Goal: Consume media (video, audio)

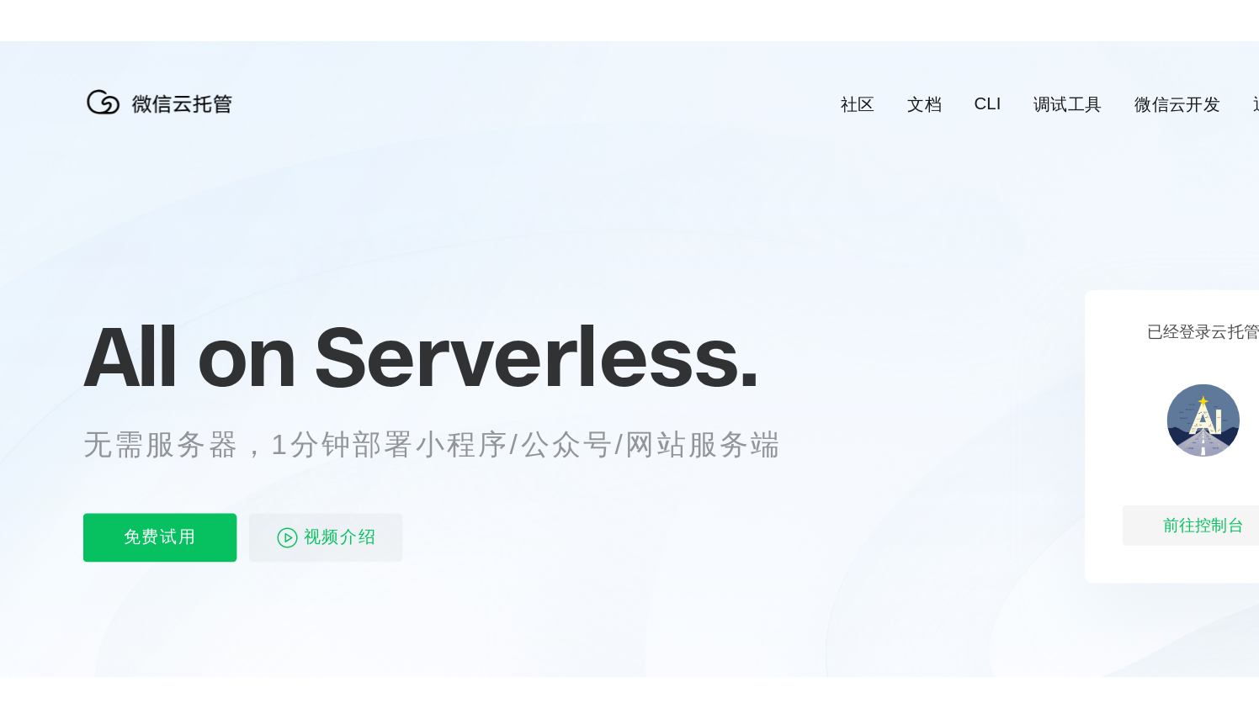
scroll to position [0, 2992]
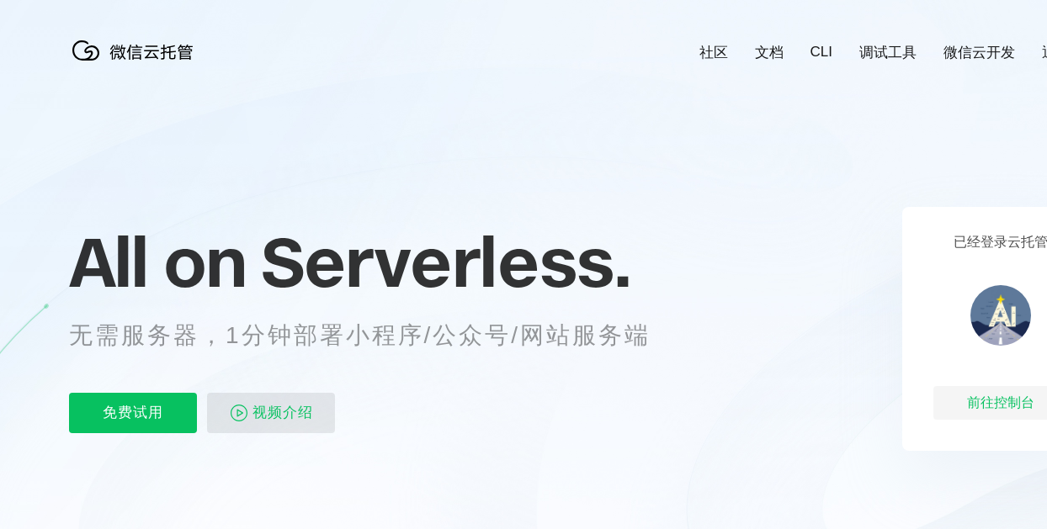
click at [293, 408] on span "视频介绍" at bounding box center [282, 413] width 61 height 40
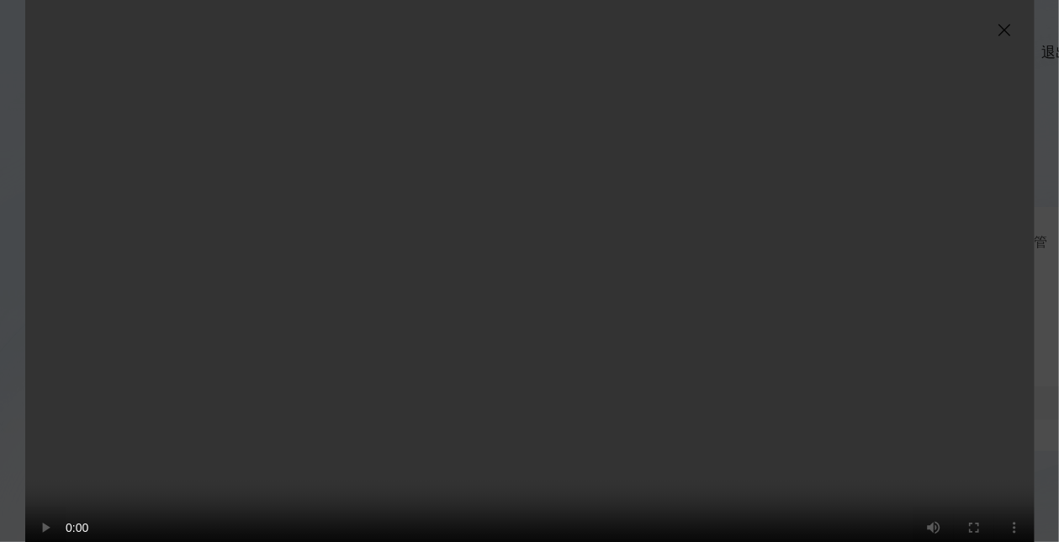
click at [279, 416] on video "抱歉，您的浏览器暂不支持播放此视频" at bounding box center [530, 284] width 1010 height 568
click at [247, 416] on video "抱歉，您的浏览器暂不支持播放此视频" at bounding box center [530, 284] width 1010 height 568
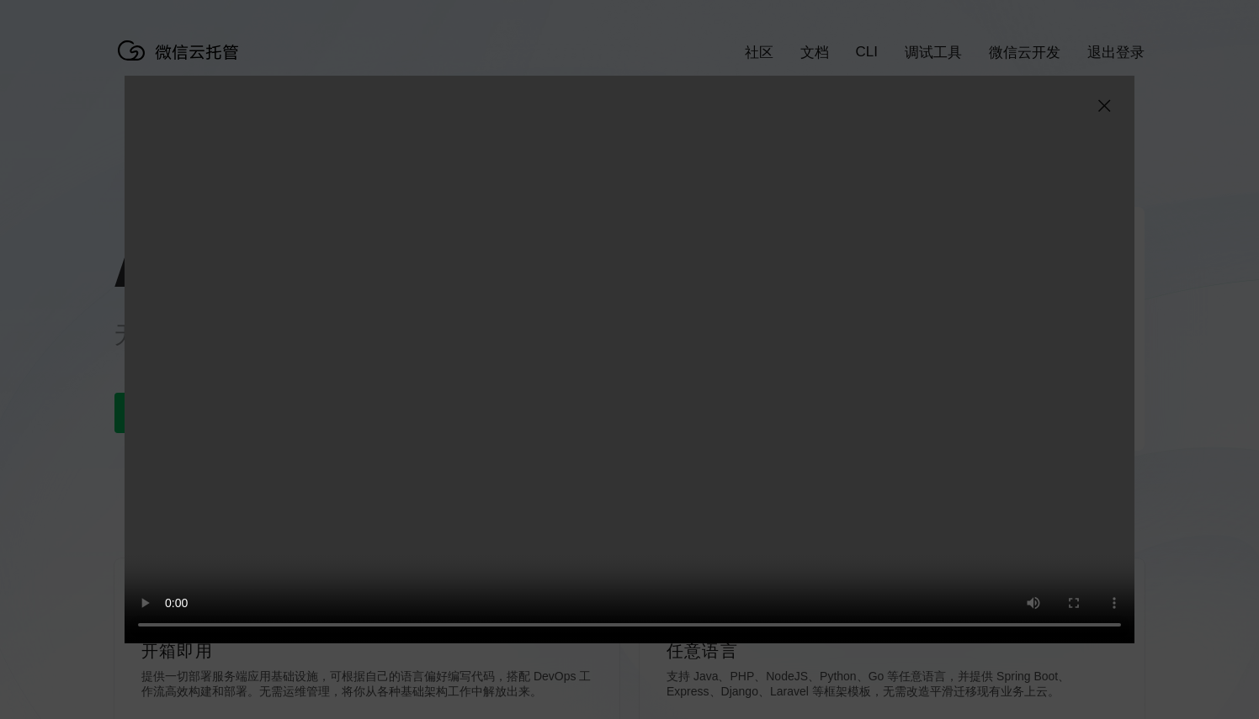
click at [968, 528] on video "抱歉，您的浏览器暂不支持播放此视频" at bounding box center [630, 360] width 1010 height 568
click at [642, 260] on video "抱歉，您的浏览器暂不支持播放此视频" at bounding box center [630, 360] width 1010 height 568
click at [682, 373] on video "抱歉，您的浏览器暂不支持播放此视频" at bounding box center [630, 360] width 1010 height 568
click at [666, 372] on video "抱歉，您的浏览器暂不支持播放此视频" at bounding box center [630, 360] width 1010 height 568
click at [1046, 2] on div "抱歉，您的浏览器暂不支持播放此视频" at bounding box center [629, 359] width 1259 height 719
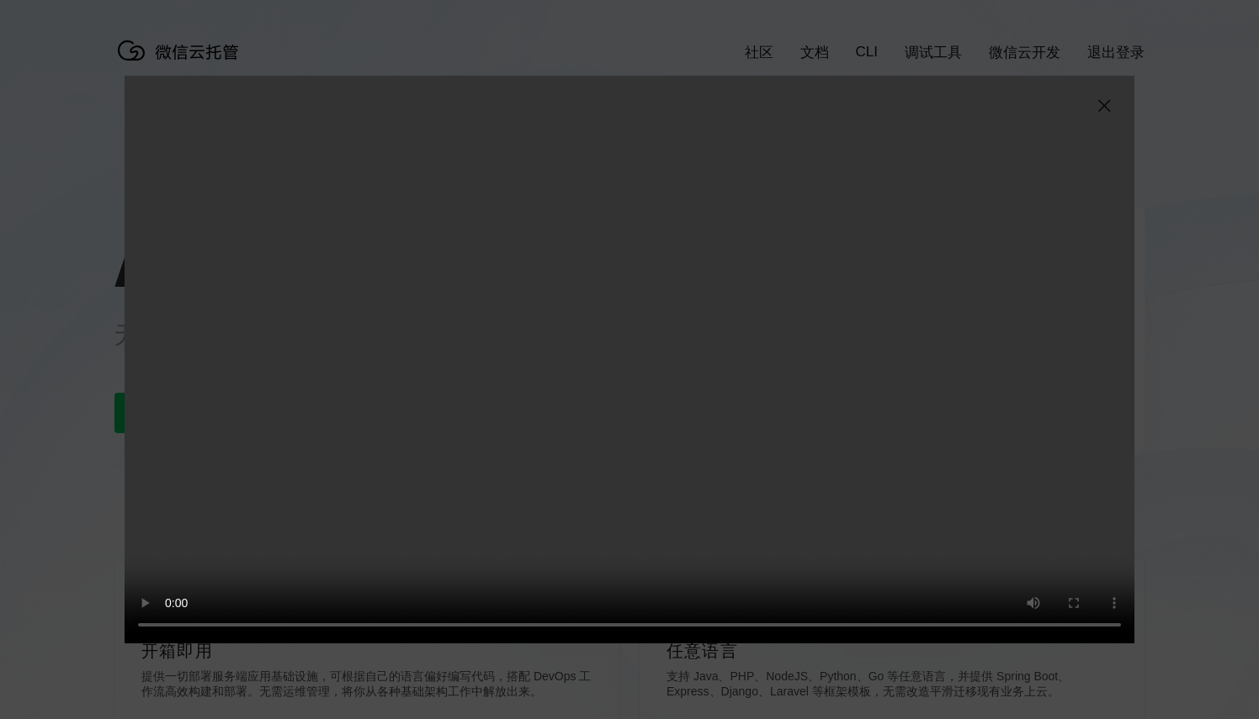
click at [1046, 109] on img at bounding box center [1104, 106] width 20 height 20
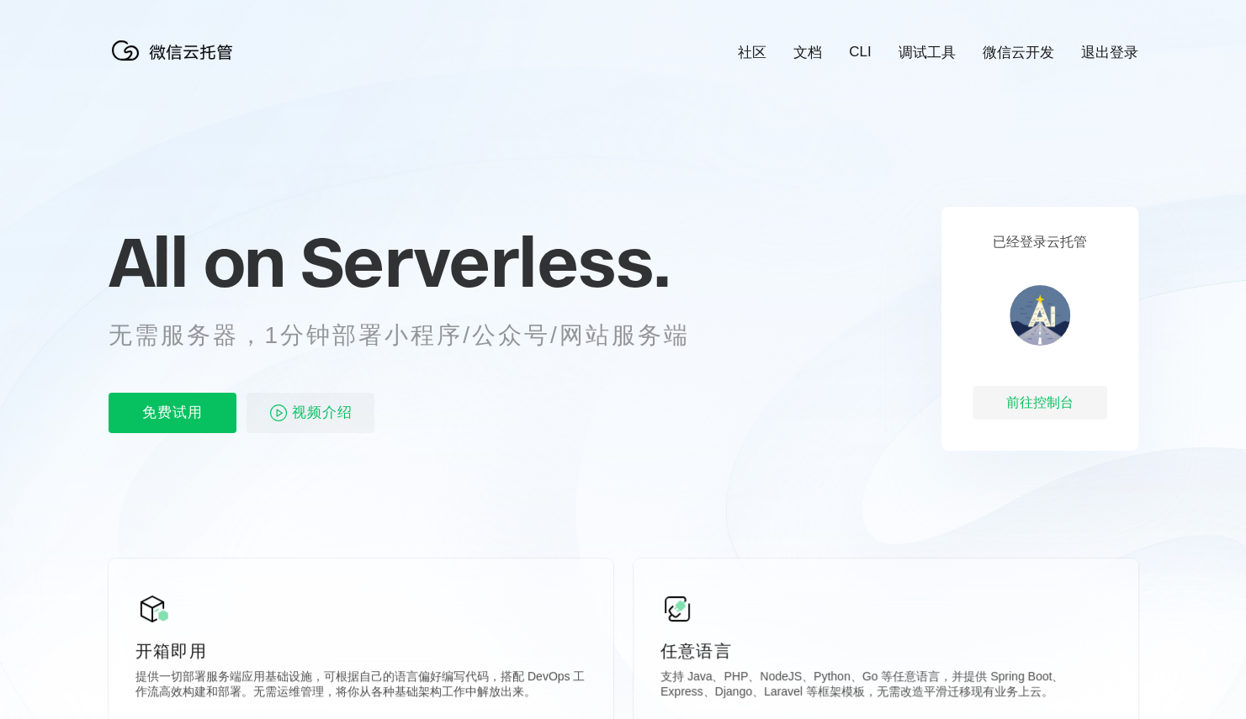
click at [1046, 103] on icon at bounding box center [623, 454] width 1615 height 909
click at [1046, 110] on icon at bounding box center [623, 454] width 1615 height 909
click at [1046, 114] on icon at bounding box center [623, 454] width 1615 height 909
click at [1046, 119] on icon at bounding box center [623, 454] width 1615 height 909
click at [1046, 121] on icon at bounding box center [623, 454] width 1615 height 909
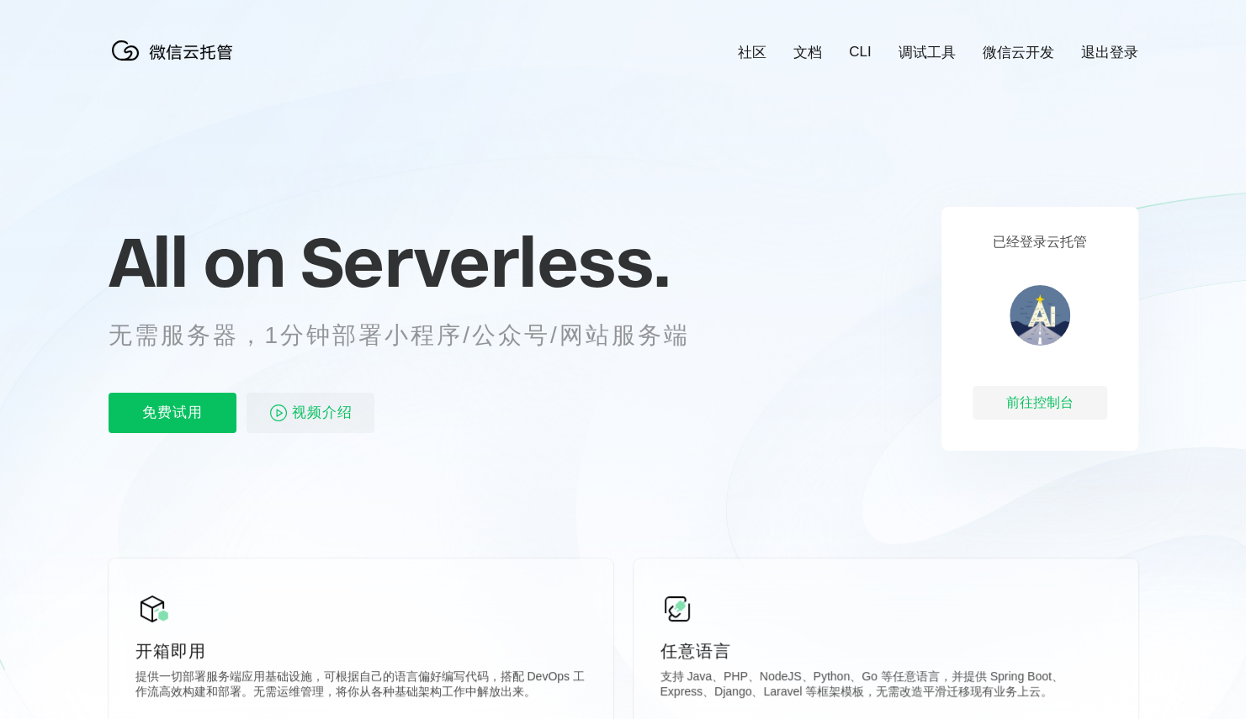
click at [1046, 113] on icon at bounding box center [623, 454] width 1615 height 909
click at [1046, 119] on icon at bounding box center [623, 454] width 1615 height 909
click at [1046, 120] on icon at bounding box center [623, 454] width 1615 height 909
click at [1046, 109] on icon at bounding box center [623, 454] width 1615 height 909
click at [1046, 113] on icon at bounding box center [623, 454] width 1615 height 909
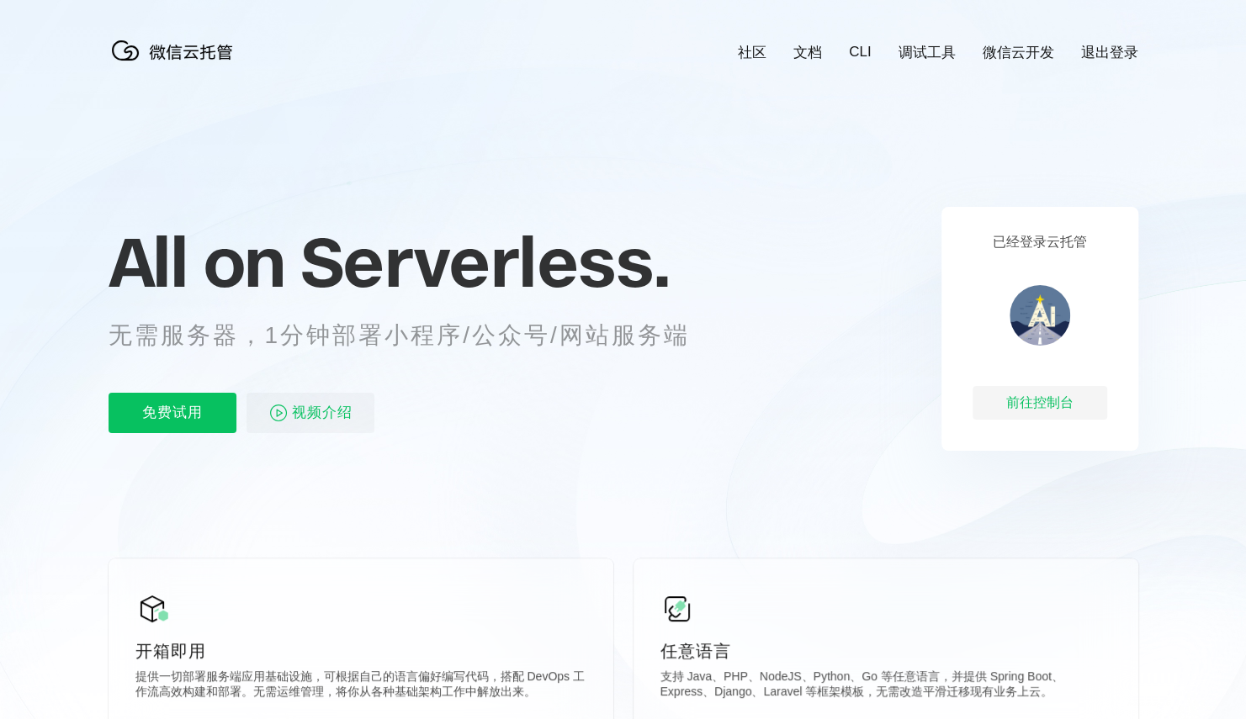
click at [1046, 110] on icon at bounding box center [623, 454] width 1615 height 909
click at [1046, 528] on icon at bounding box center [623, 454] width 1615 height 909
click at [1046, 109] on icon at bounding box center [623, 454] width 1615 height 909
click at [1046, 118] on icon at bounding box center [623, 454] width 1615 height 909
click at [1046, 114] on icon at bounding box center [623, 454] width 1615 height 909
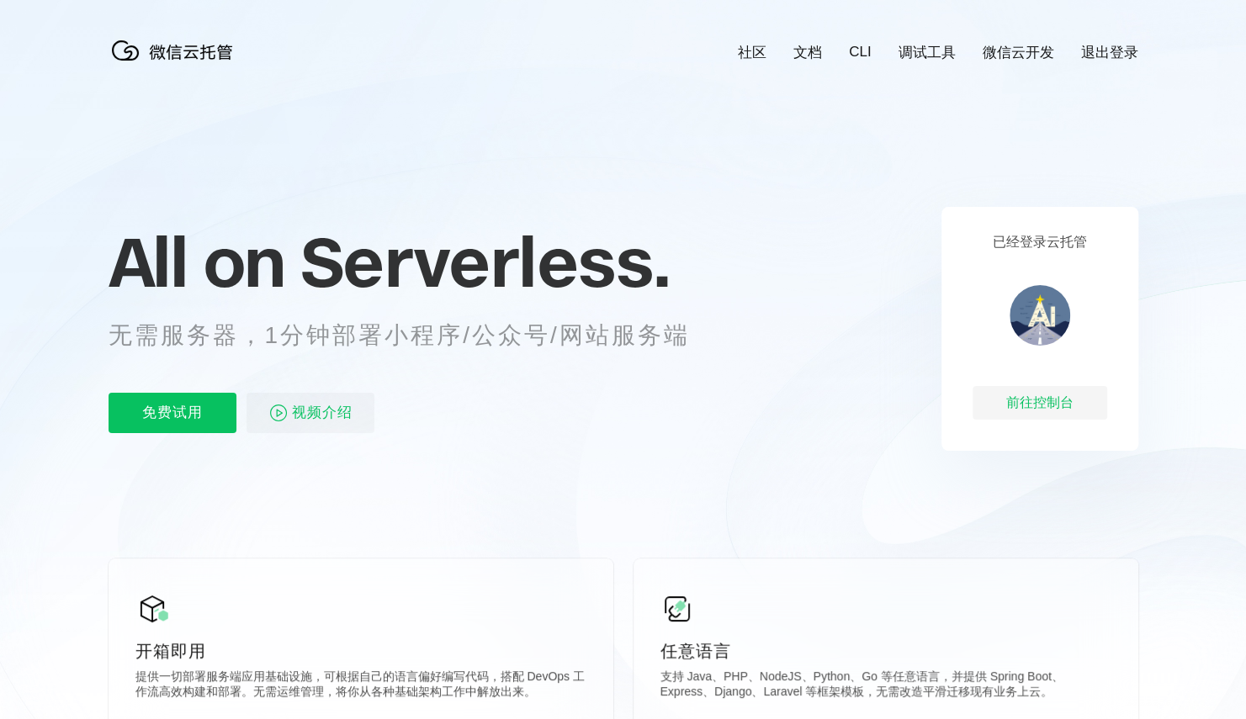
click at [7, 528] on icon at bounding box center [623, 454] width 1615 height 909
click at [9, 528] on icon at bounding box center [623, 454] width 1615 height 909
click at [10, 528] on icon at bounding box center [623, 454] width 1615 height 909
click at [5, 528] on icon at bounding box center [623, 454] width 1615 height 909
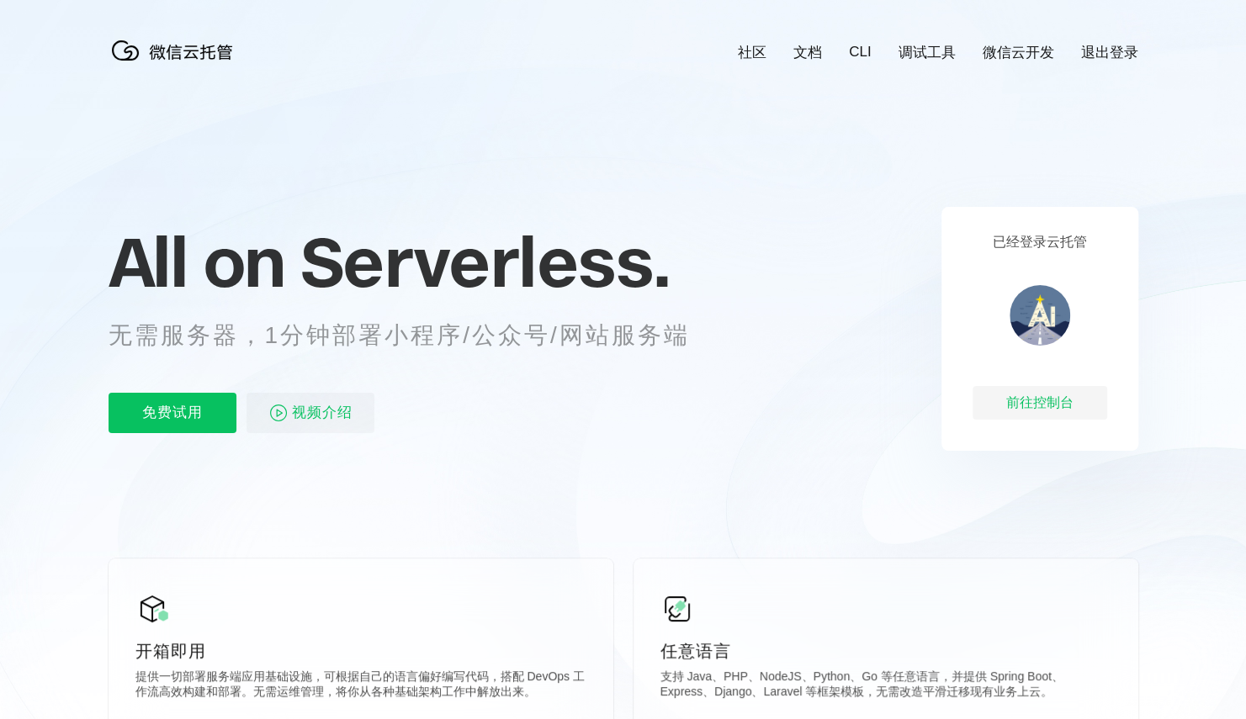
click at [8, 528] on icon at bounding box center [623, 454] width 1615 height 909
click at [15, 528] on icon at bounding box center [623, 454] width 1615 height 909
click at [6, 528] on icon at bounding box center [623, 454] width 1615 height 909
click at [15, 528] on icon at bounding box center [623, 454] width 1615 height 909
click at [12, 528] on icon at bounding box center [623, 454] width 1615 height 909
